Goal: Information Seeking & Learning: Learn about a topic

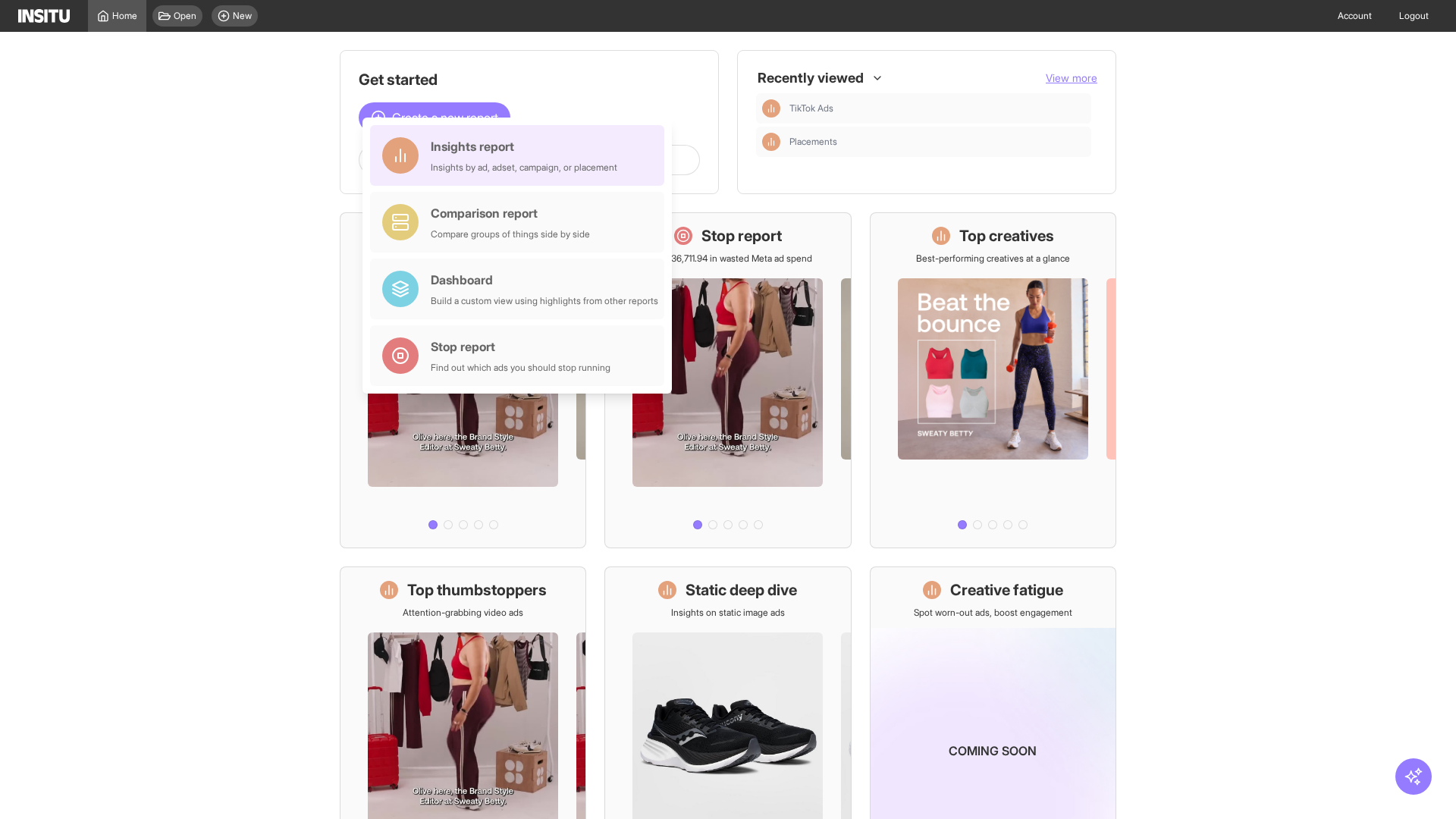
click at [521, 156] on div "Insights report Insights by ad, adset, campaign, or placement" at bounding box center [523, 156] width 186 height 36
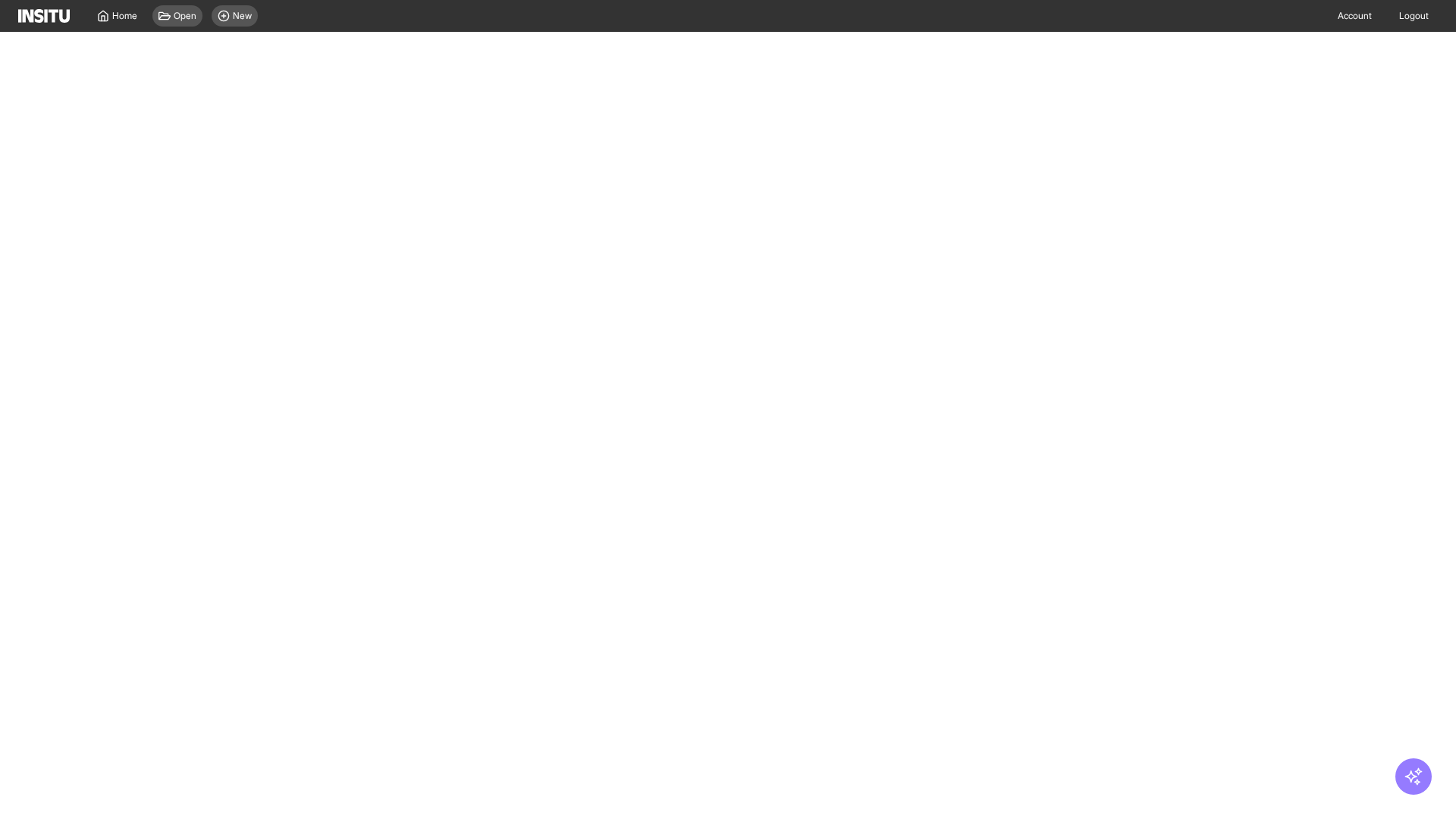
select select "**"
